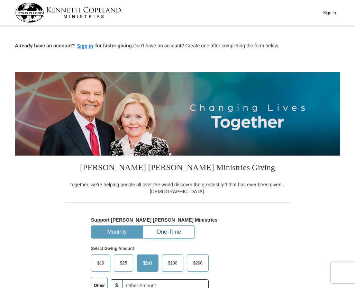
click at [171, 234] on button "One-Time" at bounding box center [168, 232] width 51 height 13
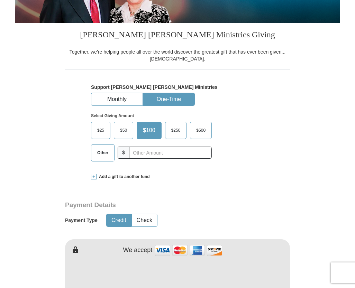
scroll to position [138, 0]
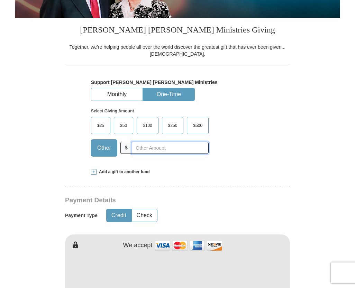
drag, startPoint x: 145, startPoint y: 148, endPoint x: 123, endPoint y: 148, distance: 22.2
click at [145, 148] on input "text" at bounding box center [170, 148] width 77 height 12
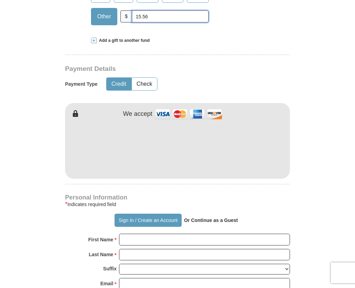
scroll to position [283, 0]
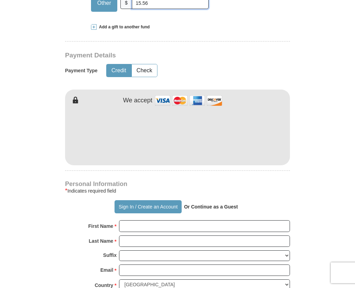
type input "15.56"
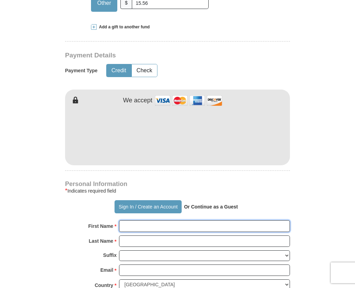
type input "[PERSON_NAME]"
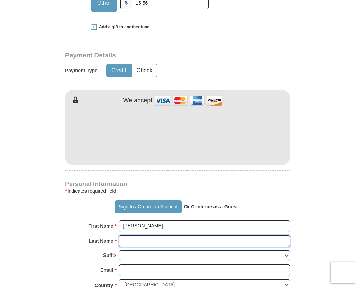
type input "[PERSON_NAME]"
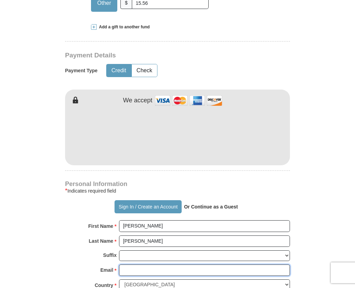
type input "[EMAIL_ADDRESS][DOMAIN_NAME]"
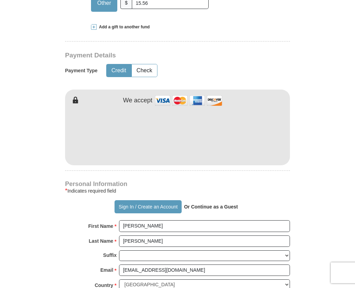
type input "[STREET_ADDRESS]"
type input "Austin"
select select "[GEOGRAPHIC_DATA]"
type input "78753"
type input "5124609623"
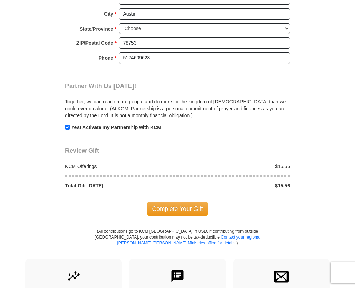
scroll to position [660, 0]
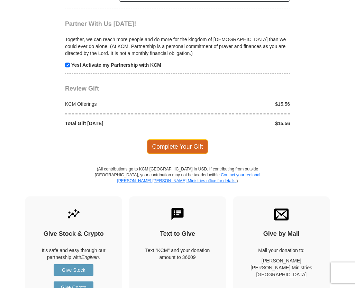
click at [183, 143] on span "Complete Your Gift" at bounding box center [177, 146] width 61 height 15
